Goal: Task Accomplishment & Management: Manage account settings

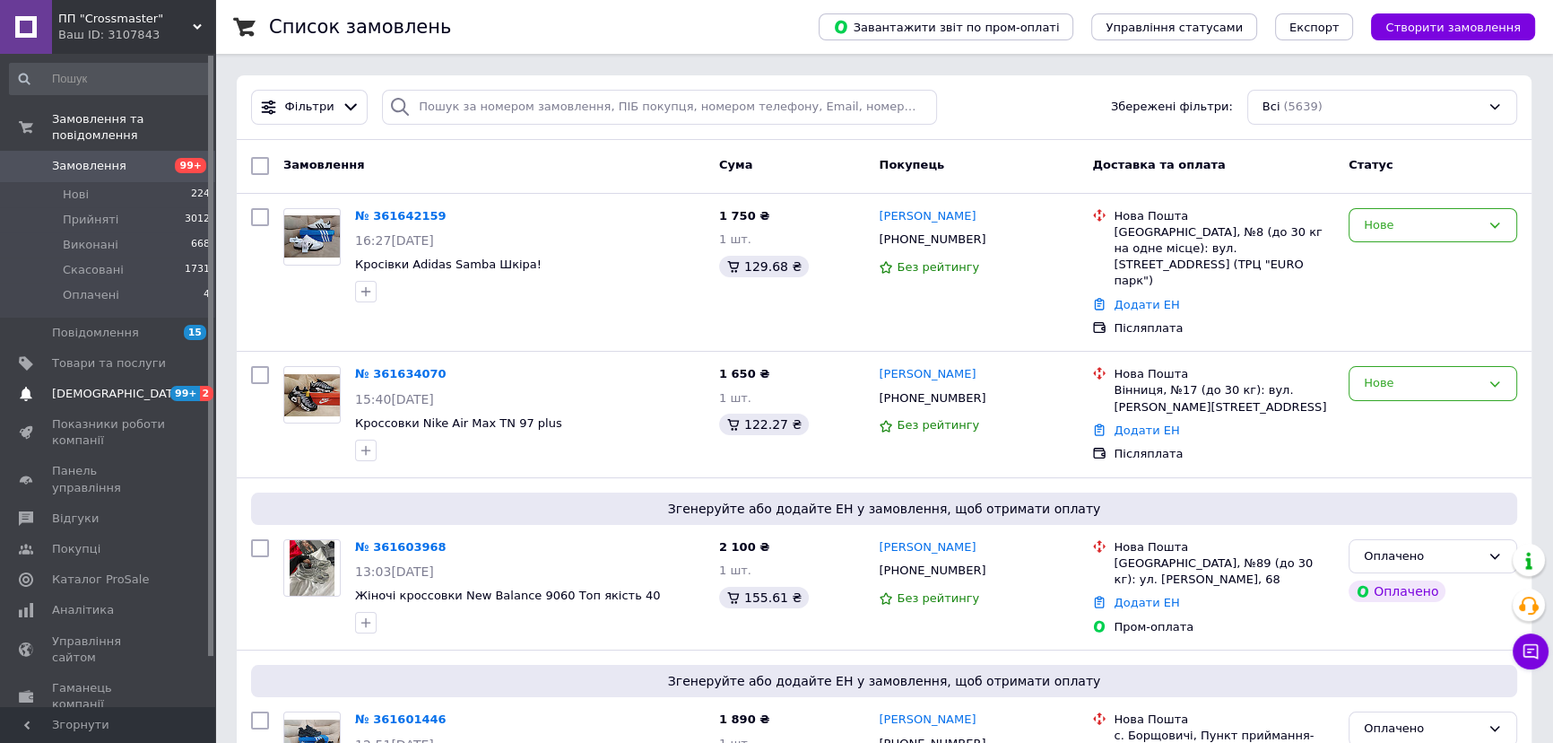
click at [170, 386] on span "99+" at bounding box center [185, 393] width 30 height 15
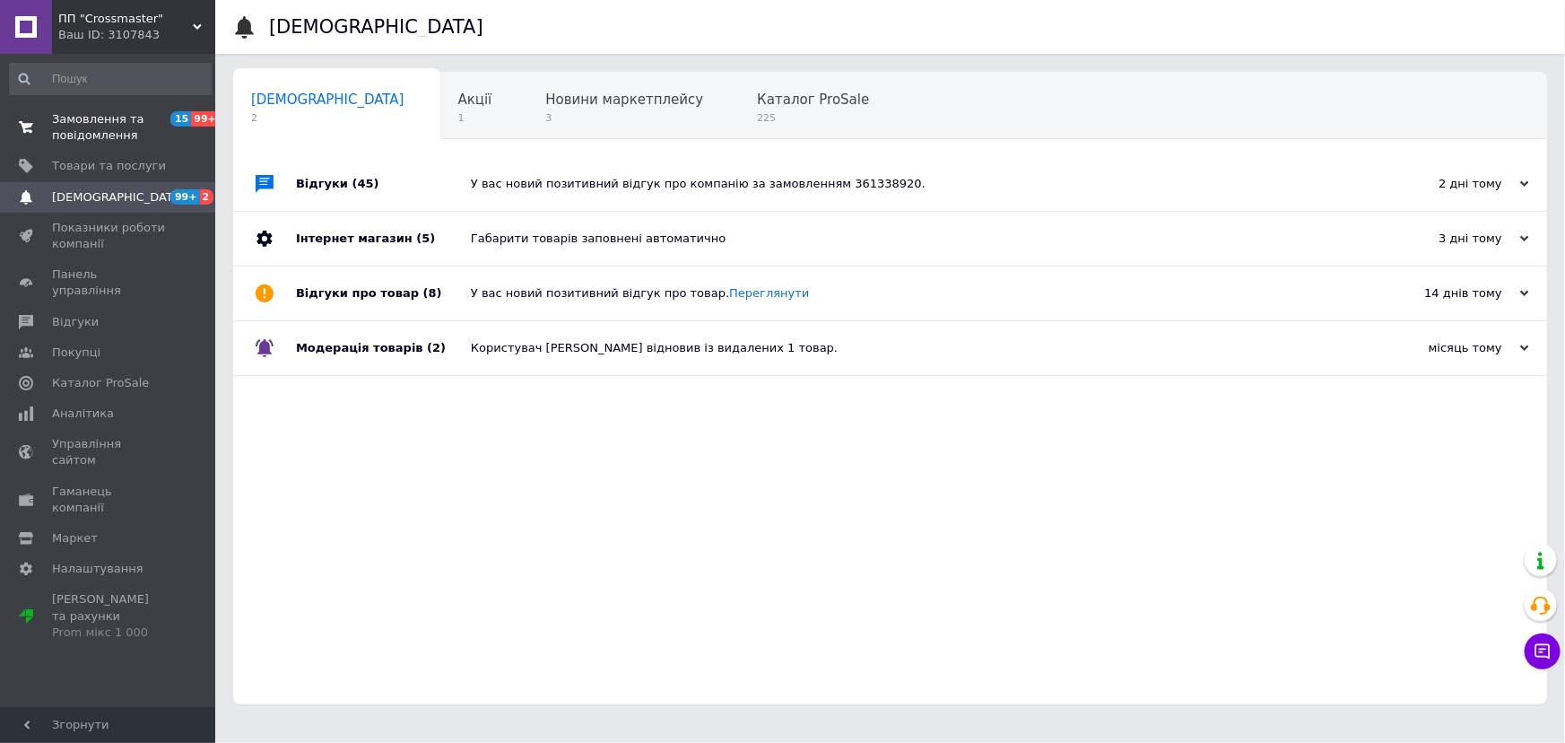
click at [111, 125] on span "Замовлення та повідомлення" at bounding box center [109, 127] width 114 height 32
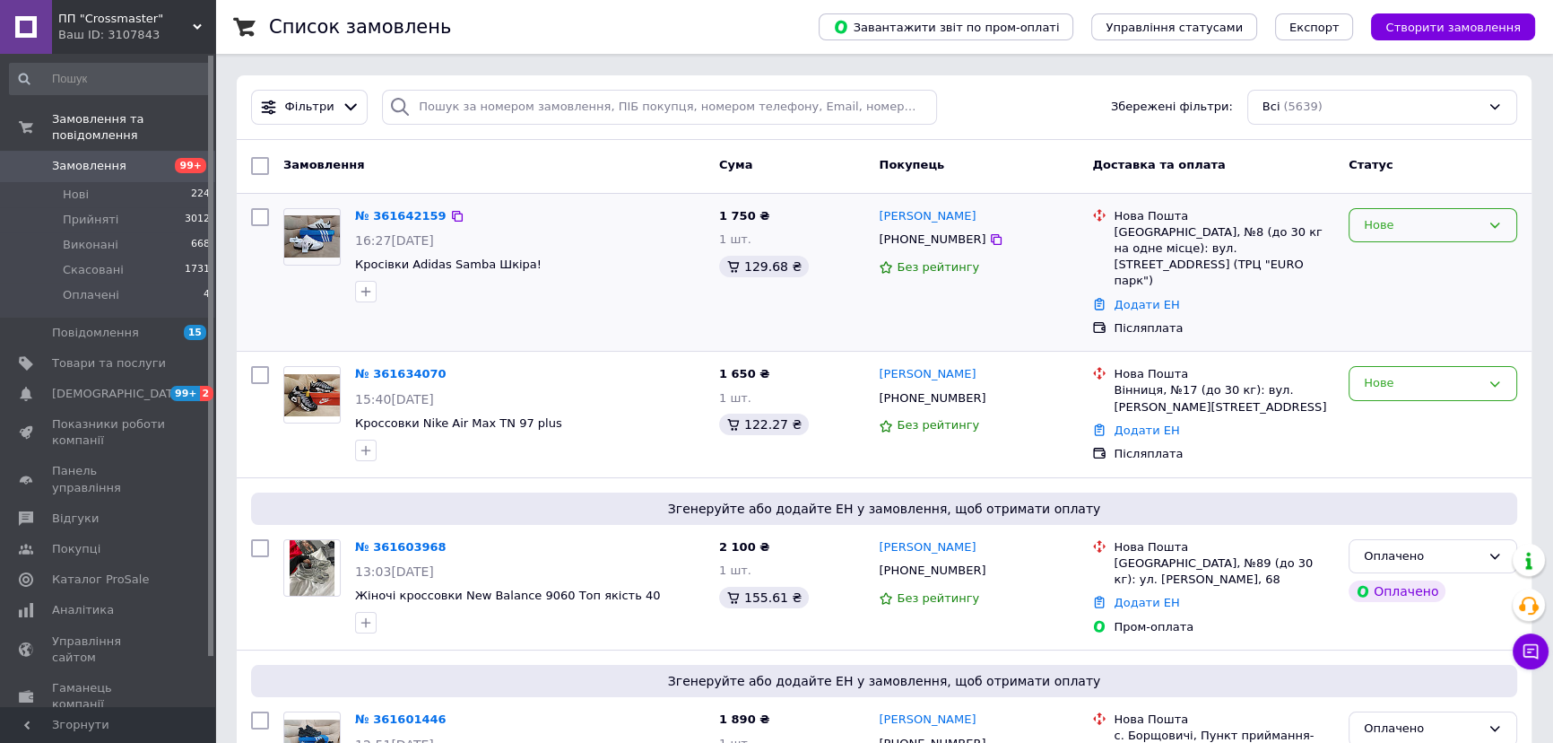
click at [1475, 238] on div "Нове" at bounding box center [1433, 225] width 169 height 35
click at [1475, 238] on div "[GEOGRAPHIC_DATA] Скасовано Оплачено" at bounding box center [1433, 225] width 169 height 35
click at [989, 391] on icon at bounding box center [996, 398] width 14 height 14
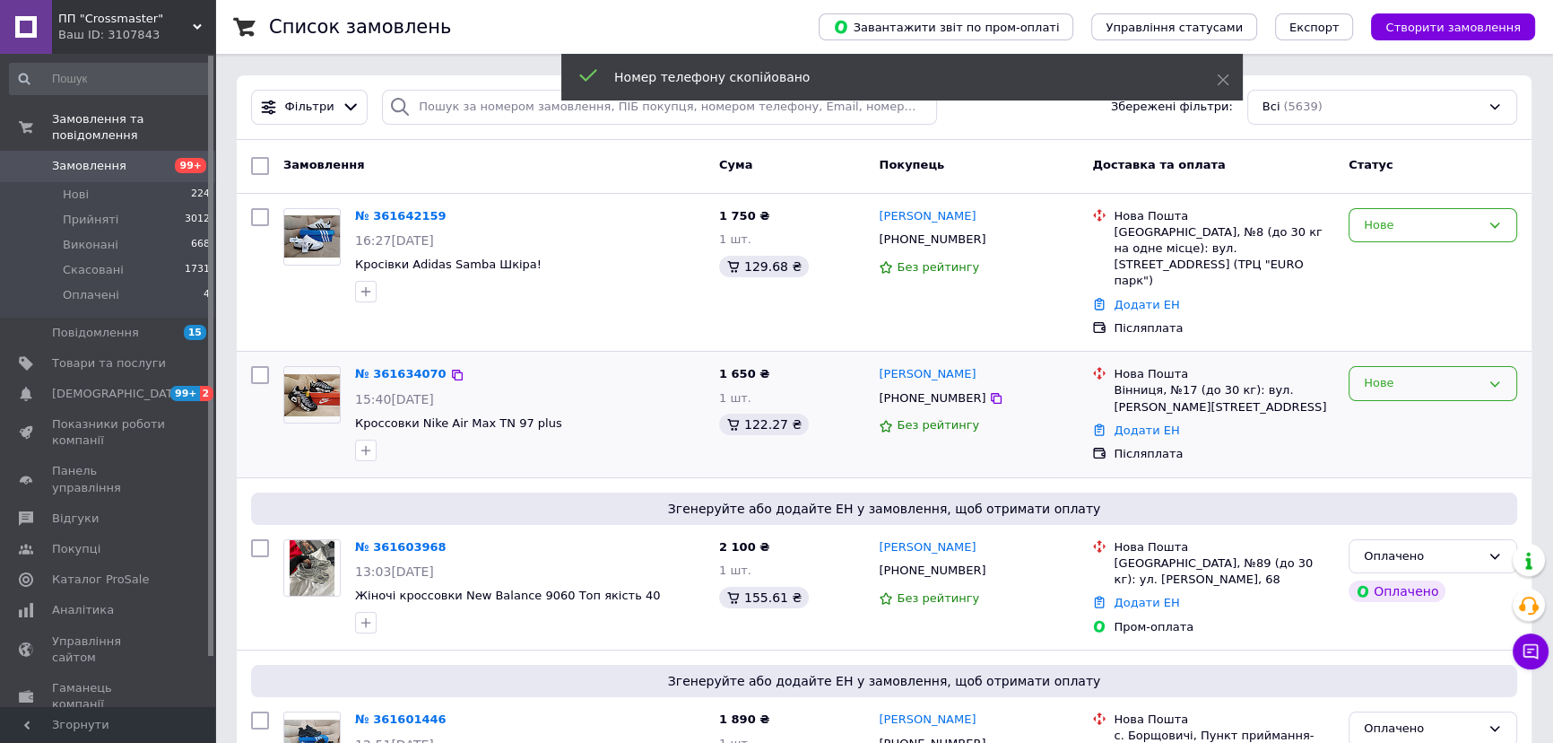
click at [1455, 375] on div "Нове" at bounding box center [1422, 383] width 117 height 19
click at [1395, 404] on li "Прийнято" at bounding box center [1433, 420] width 167 height 33
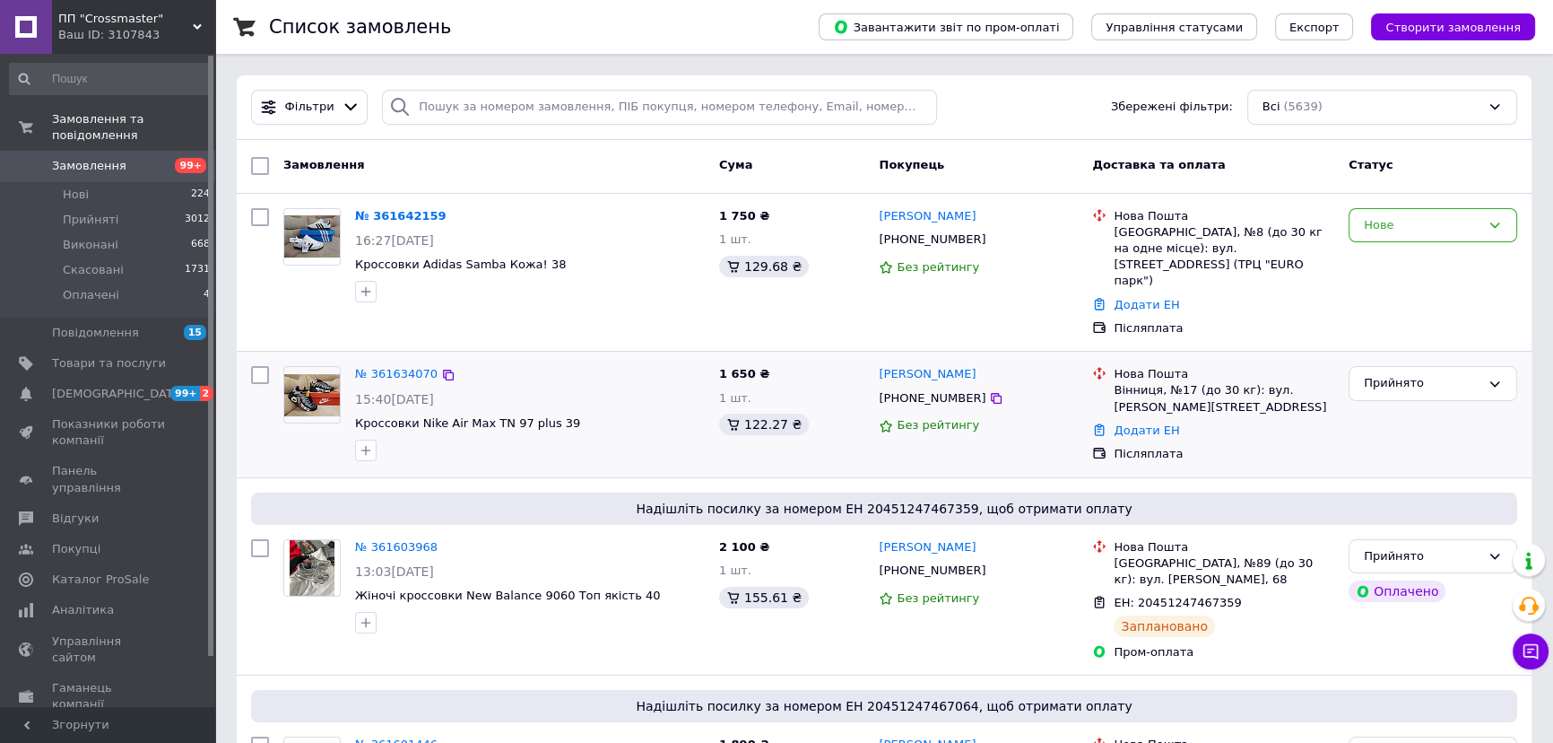
click at [1105, 422] on icon at bounding box center [1099, 429] width 14 height 14
click at [1119, 423] on link "Додати ЕН" at bounding box center [1146, 429] width 65 height 13
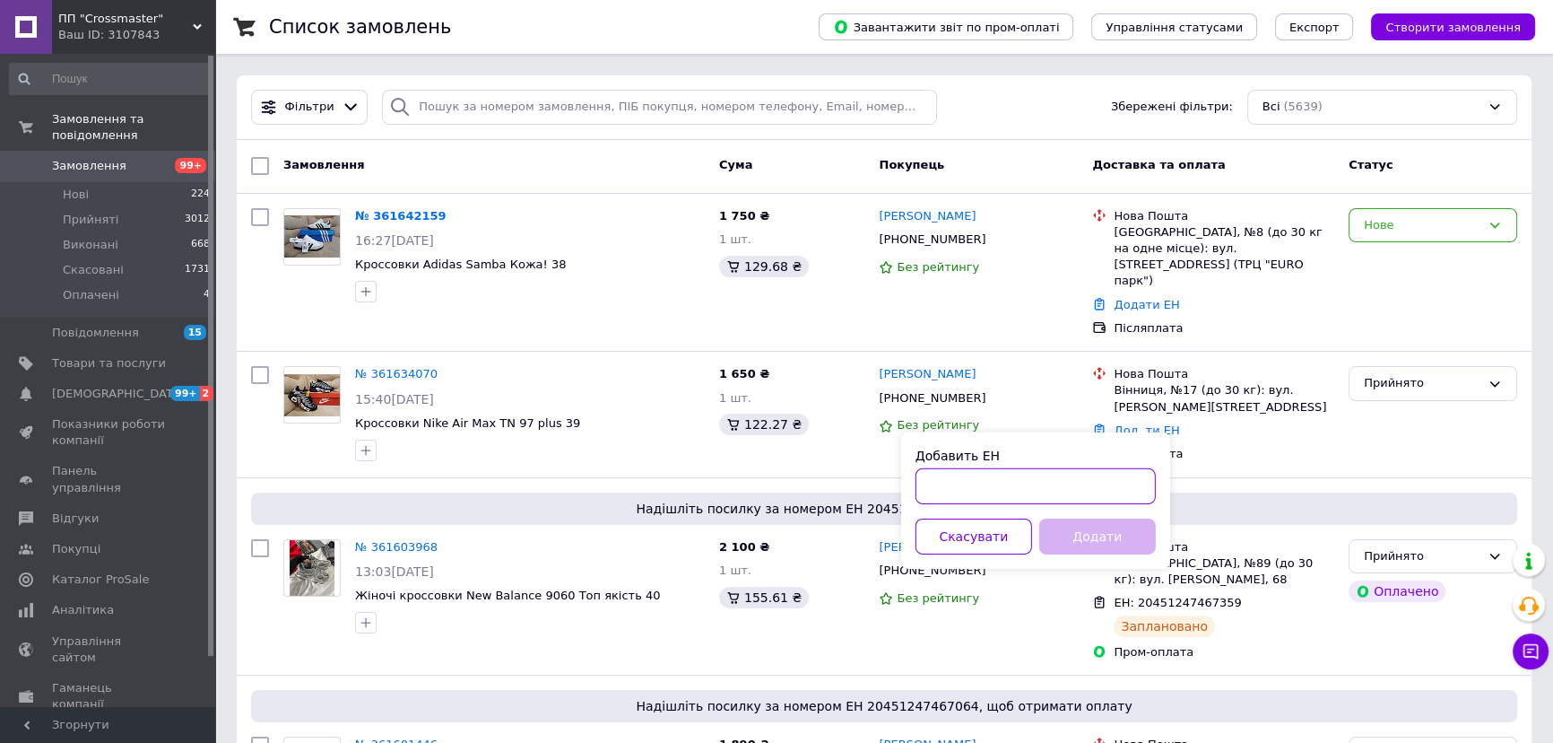
click at [1000, 489] on input "Добавить ЕН" at bounding box center [1036, 486] width 240 height 36
paste input "20451247467991"
type input "20451247467991"
click at [1116, 540] on button "Додати" at bounding box center [1097, 536] width 117 height 36
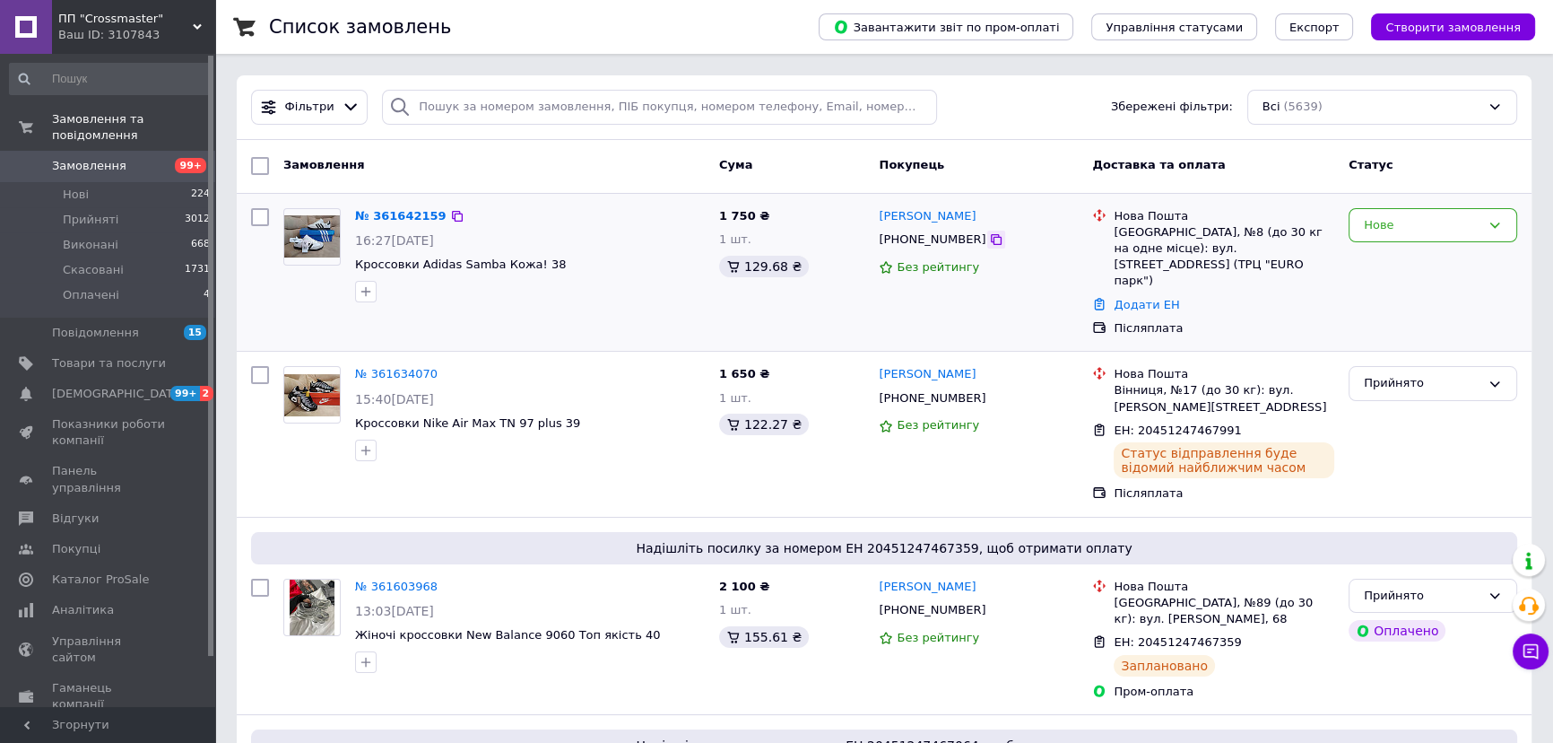
click at [989, 238] on icon at bounding box center [996, 239] width 14 height 14
click at [989, 236] on icon at bounding box center [996, 239] width 14 height 14
drag, startPoint x: 1114, startPoint y: 230, endPoint x: 1238, endPoint y: 236, distance: 123.9
click at [1238, 236] on div "[GEOGRAPHIC_DATA], №8 (до 30 кг на одне місце): вул. [STREET_ADDRESS] (ТРЦ "EUR…" at bounding box center [1224, 256] width 221 height 65
copy div "Софіївська Борщагівка,"
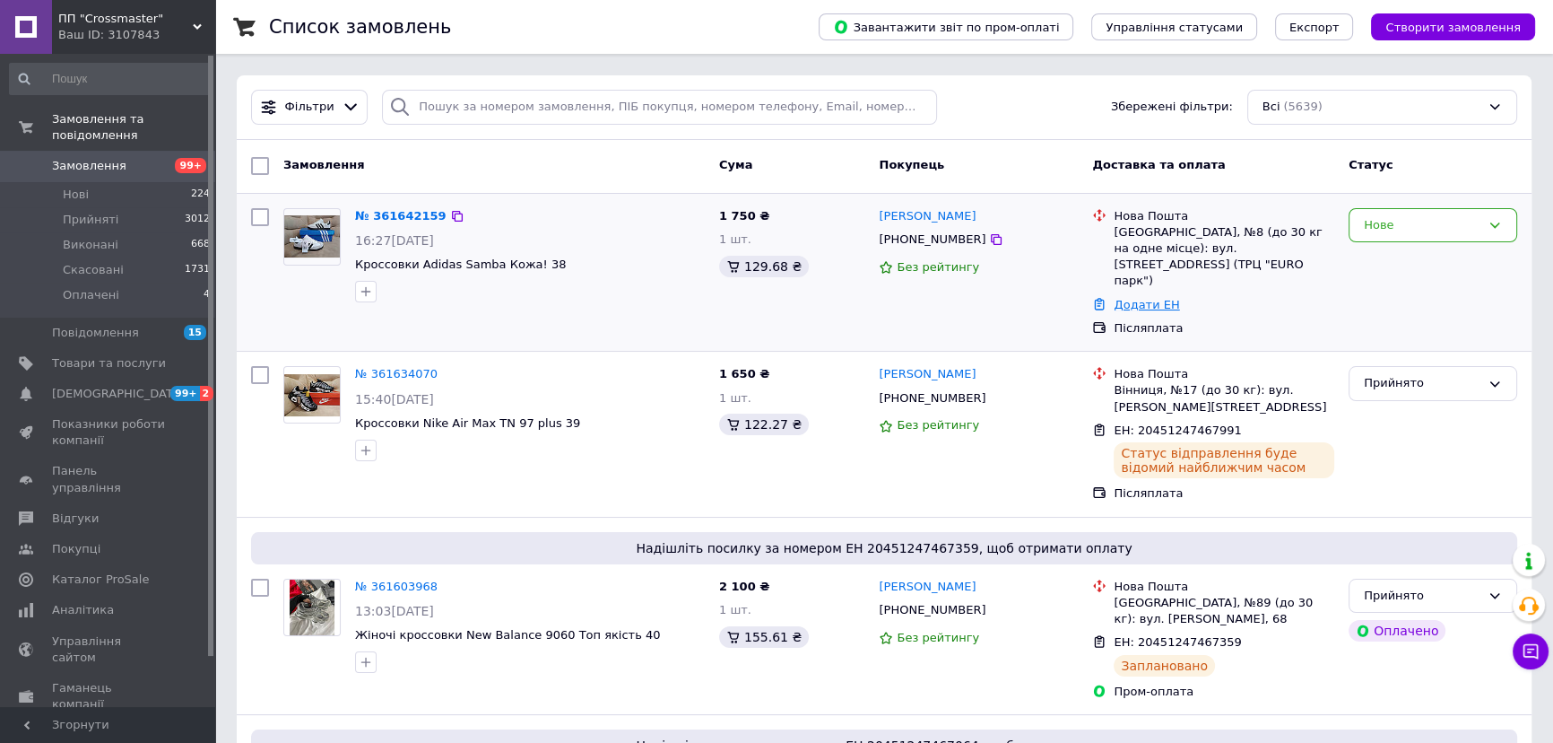
click at [1165, 298] on link "Додати ЕН" at bounding box center [1146, 304] width 65 height 13
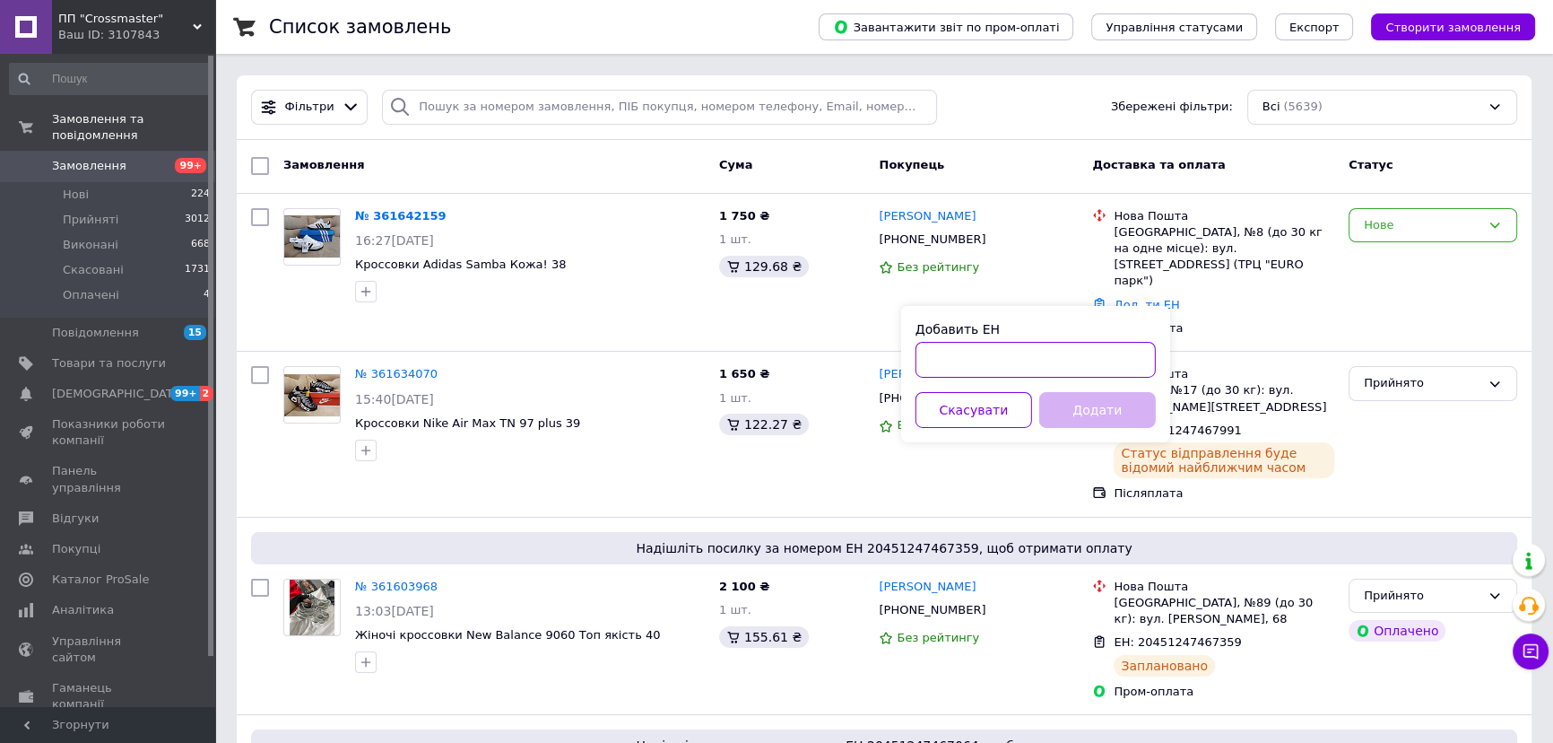
click at [1112, 347] on input "Добавить ЕН" at bounding box center [1036, 360] width 240 height 36
paste input "20451247468607"
type input "20451247468607"
click at [1105, 404] on button "Додати" at bounding box center [1097, 410] width 117 height 36
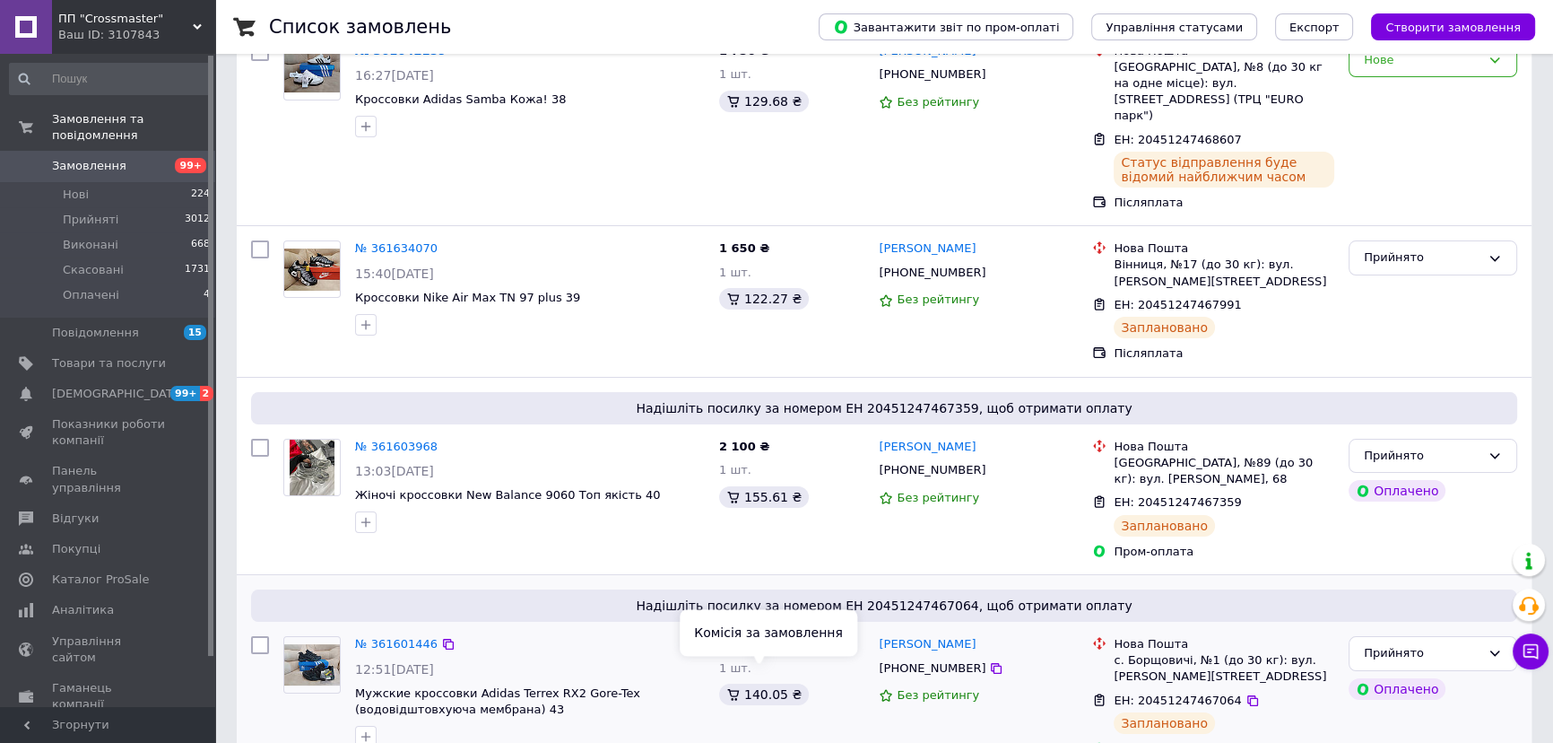
scroll to position [244, 0]
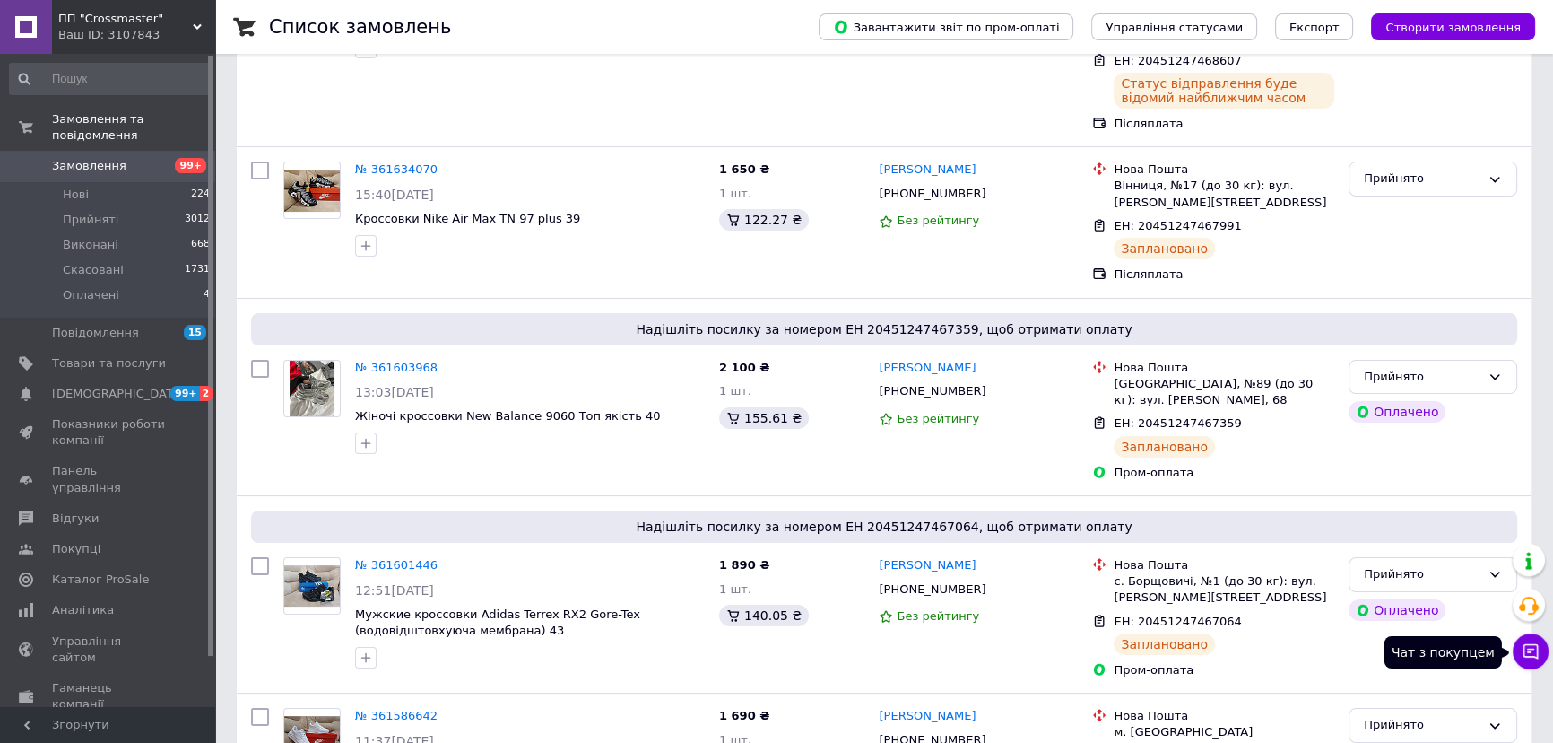
click at [1541, 647] on button "Чат з покупцем" at bounding box center [1531, 651] width 36 height 36
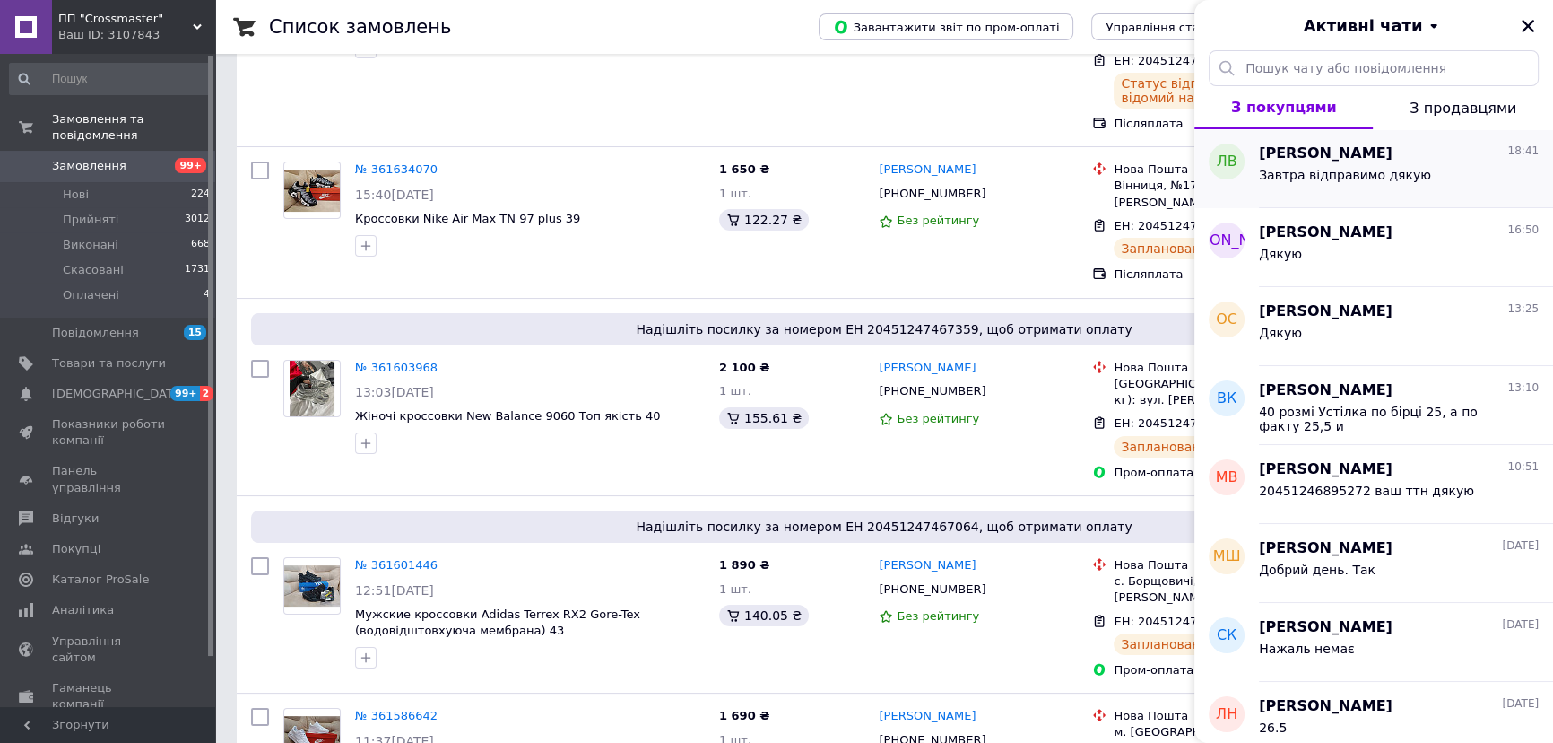
click at [1337, 149] on span "[PERSON_NAME]" at bounding box center [1326, 153] width 134 height 21
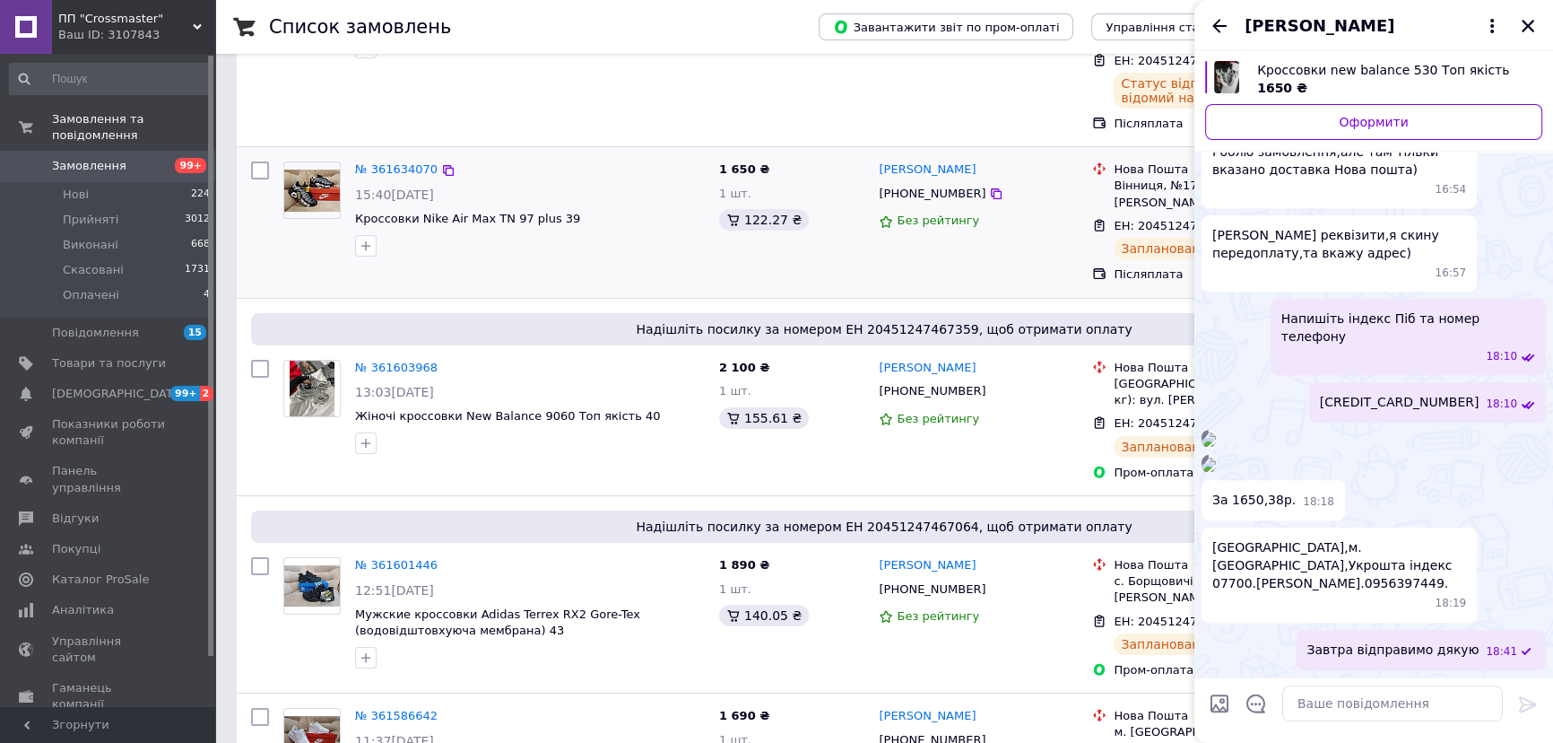
scroll to position [0, 0]
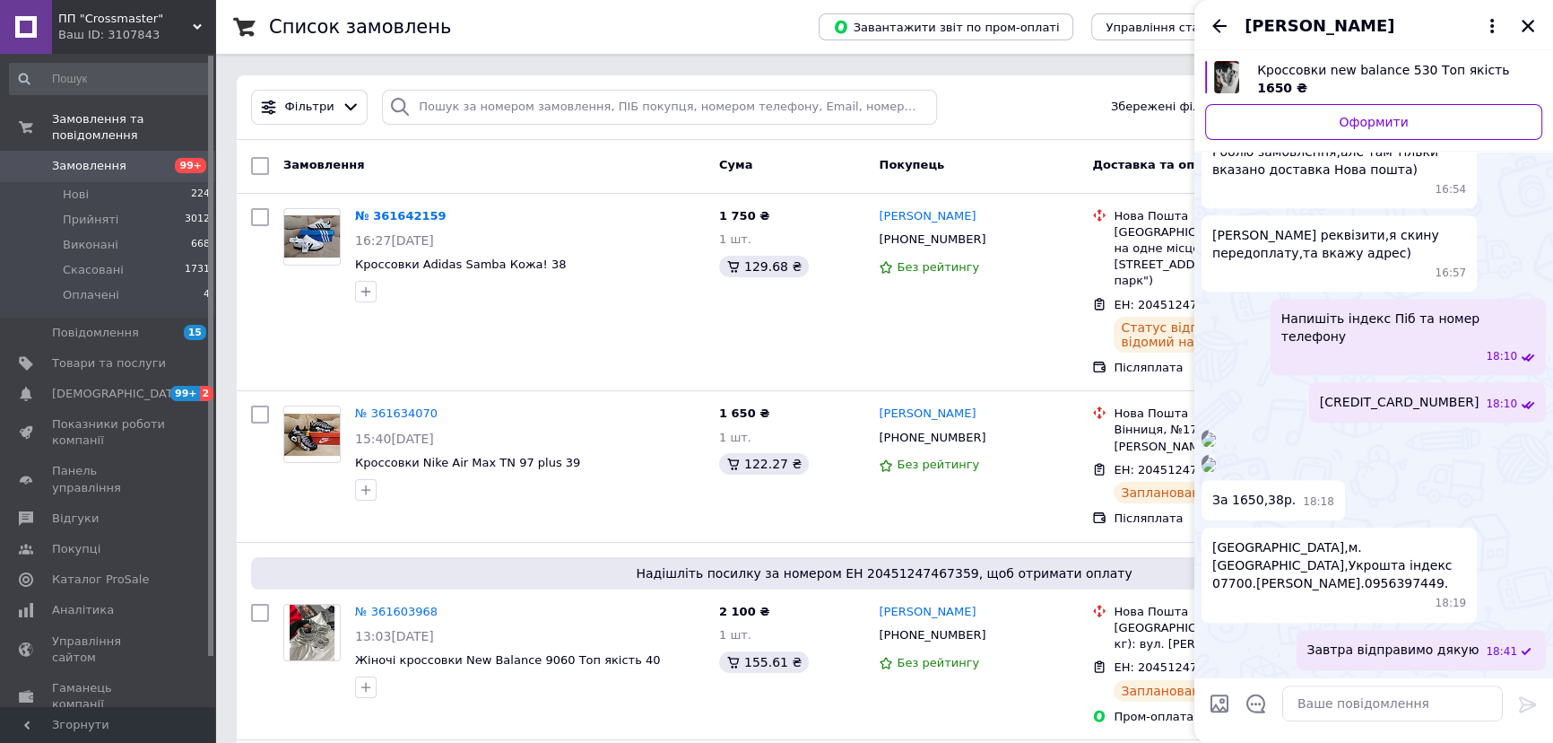
click at [1542, 28] on div "[PERSON_NAME]" at bounding box center [1373, 25] width 359 height 50
click at [1524, 30] on icon "Закрити" at bounding box center [1528, 26] width 16 height 16
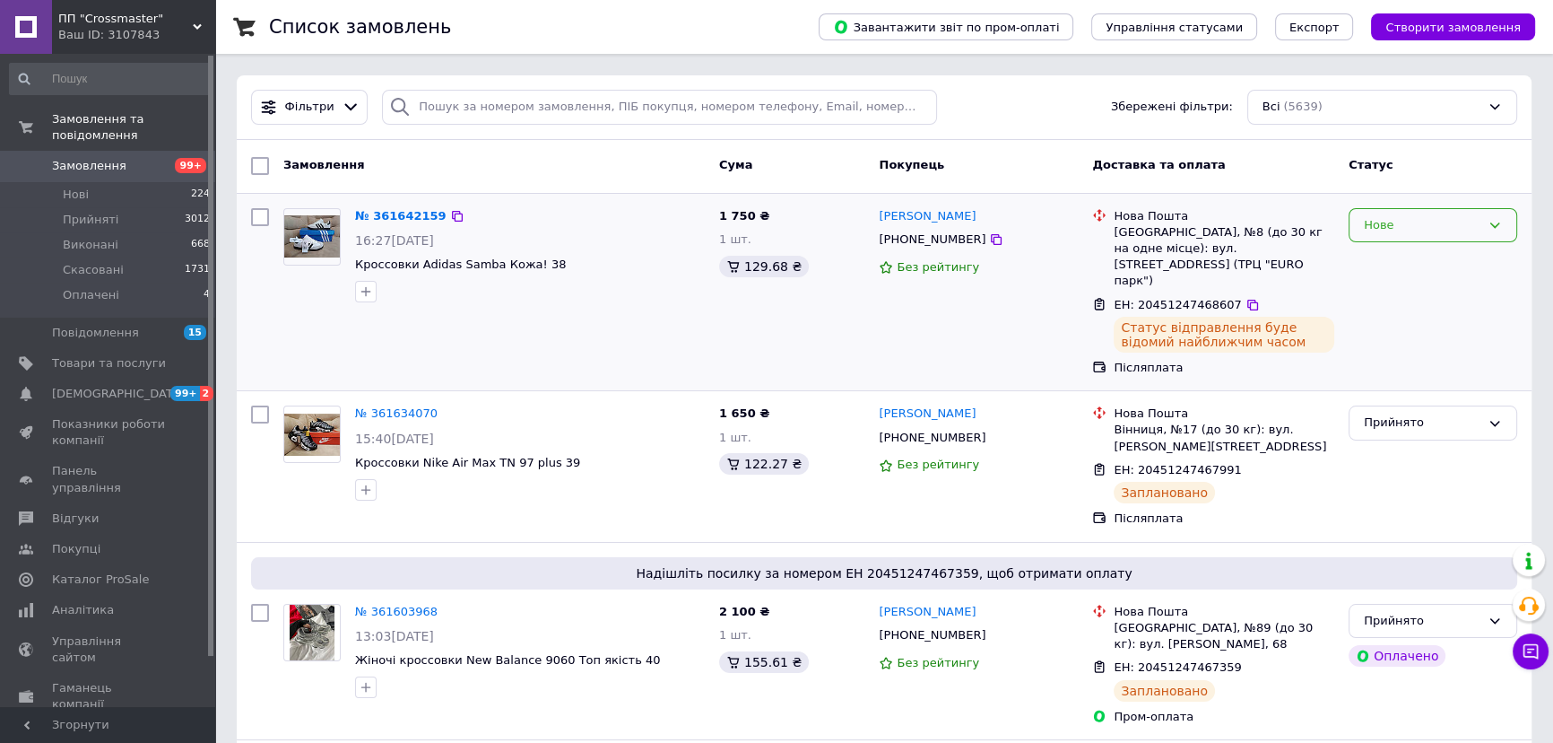
click at [1378, 236] on div "Нове" at bounding box center [1433, 225] width 169 height 35
click at [1362, 270] on li "Прийнято" at bounding box center [1433, 262] width 167 height 33
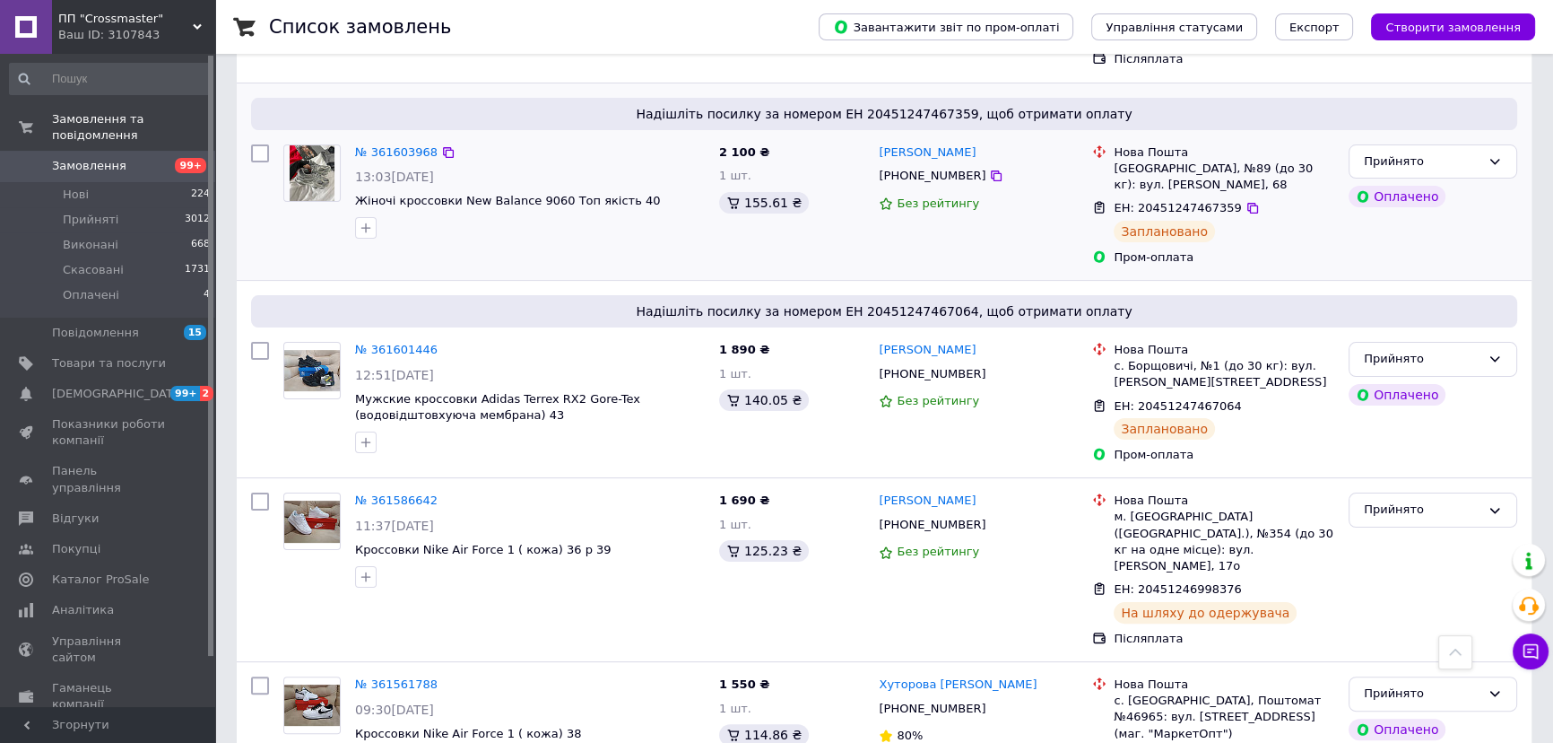
scroll to position [489, 0]
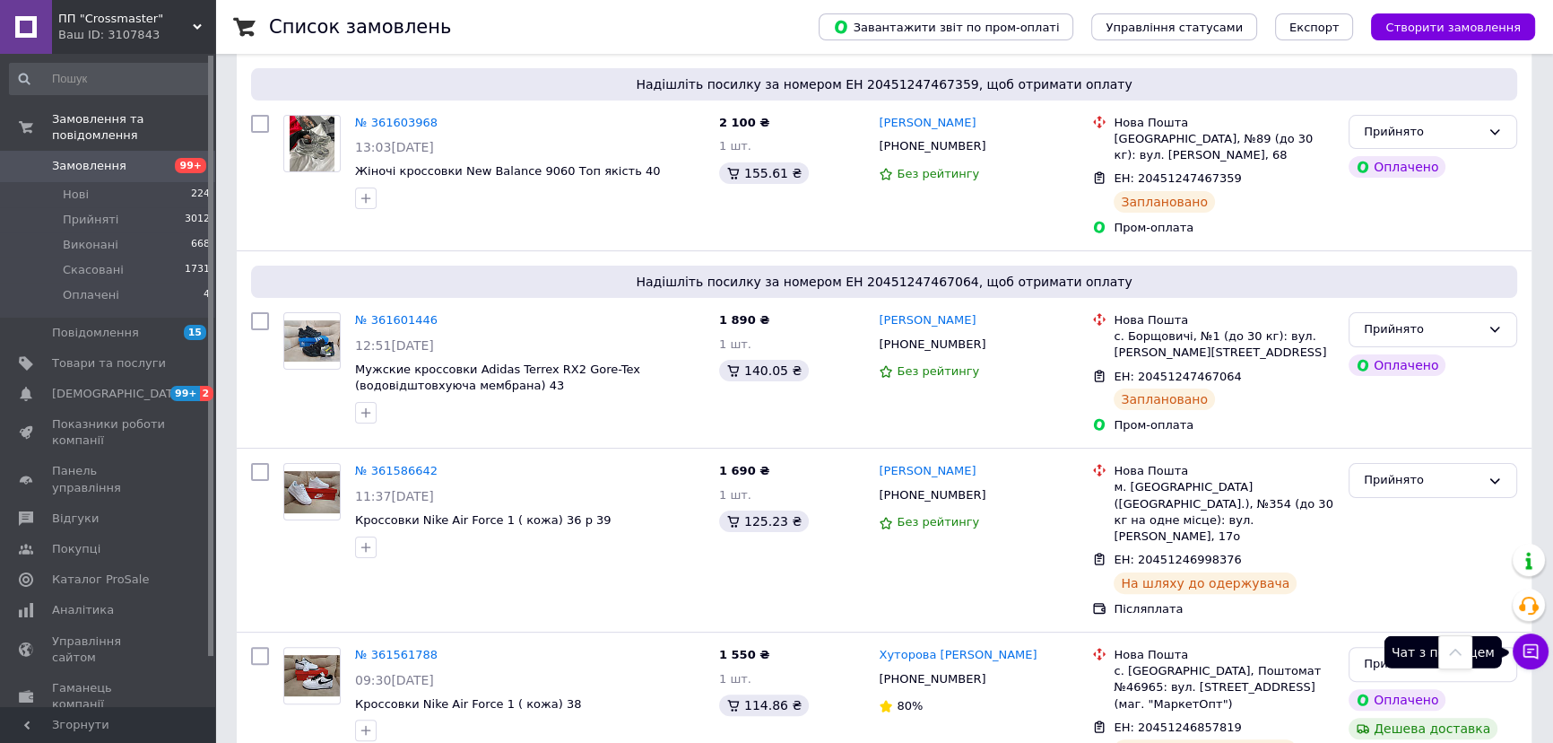
click at [1532, 643] on icon at bounding box center [1531, 651] width 18 height 18
